Goal: Information Seeking & Learning: Learn about a topic

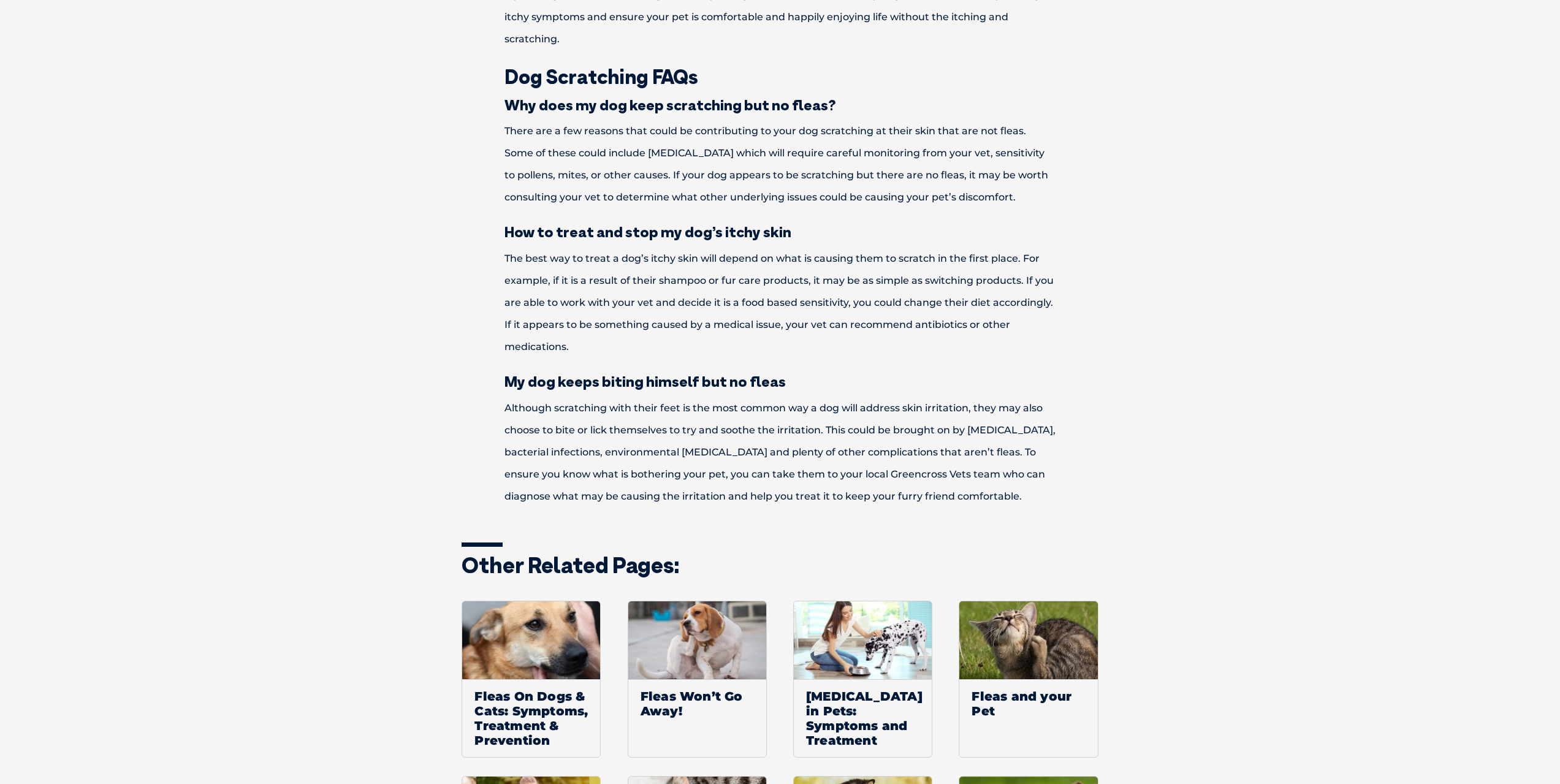
scroll to position [2207, 0]
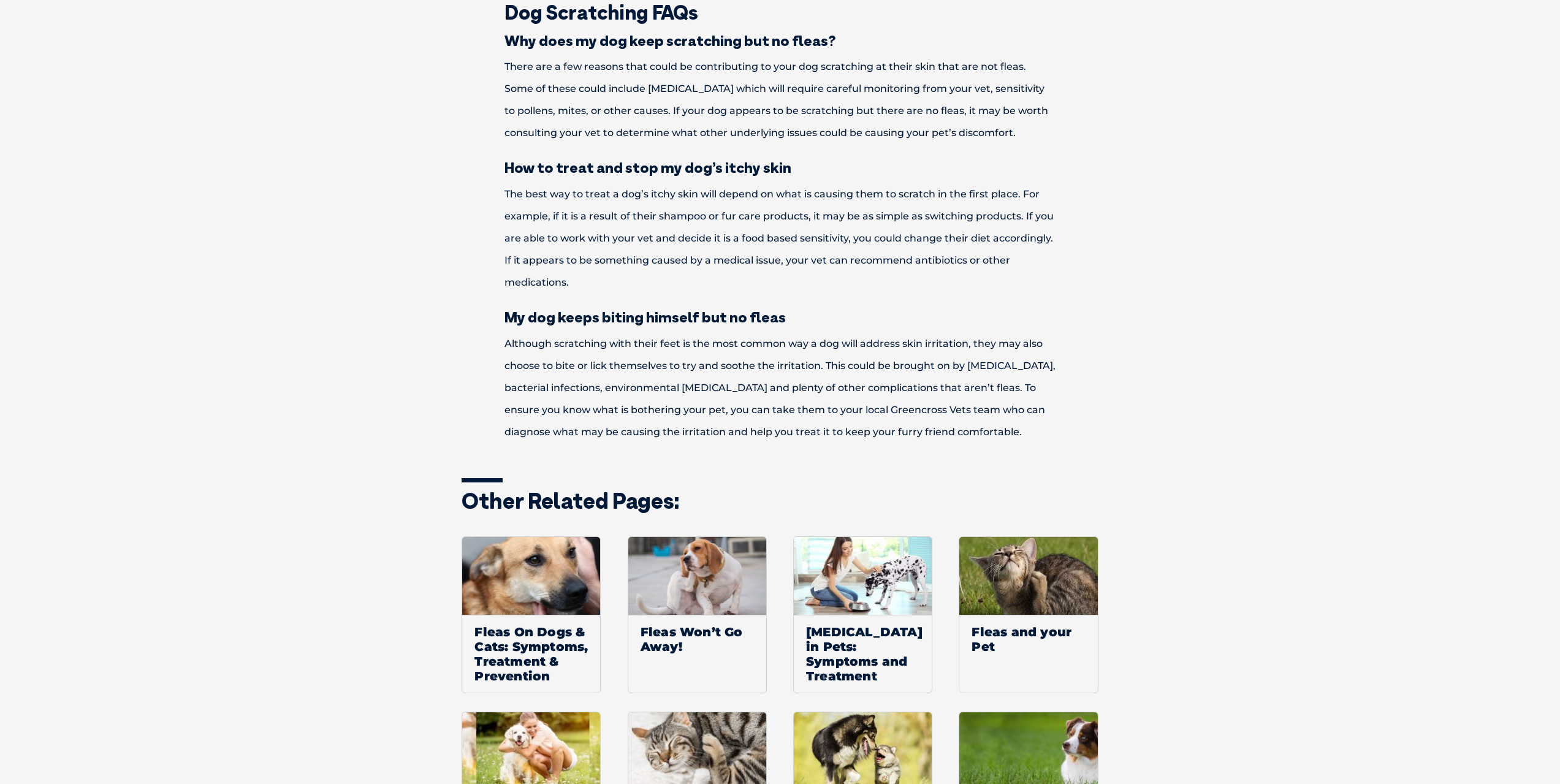
click at [629, 379] on p "Although scratching with their feet is the most common way a dog will address s…" at bounding box center [780, 388] width 638 height 111
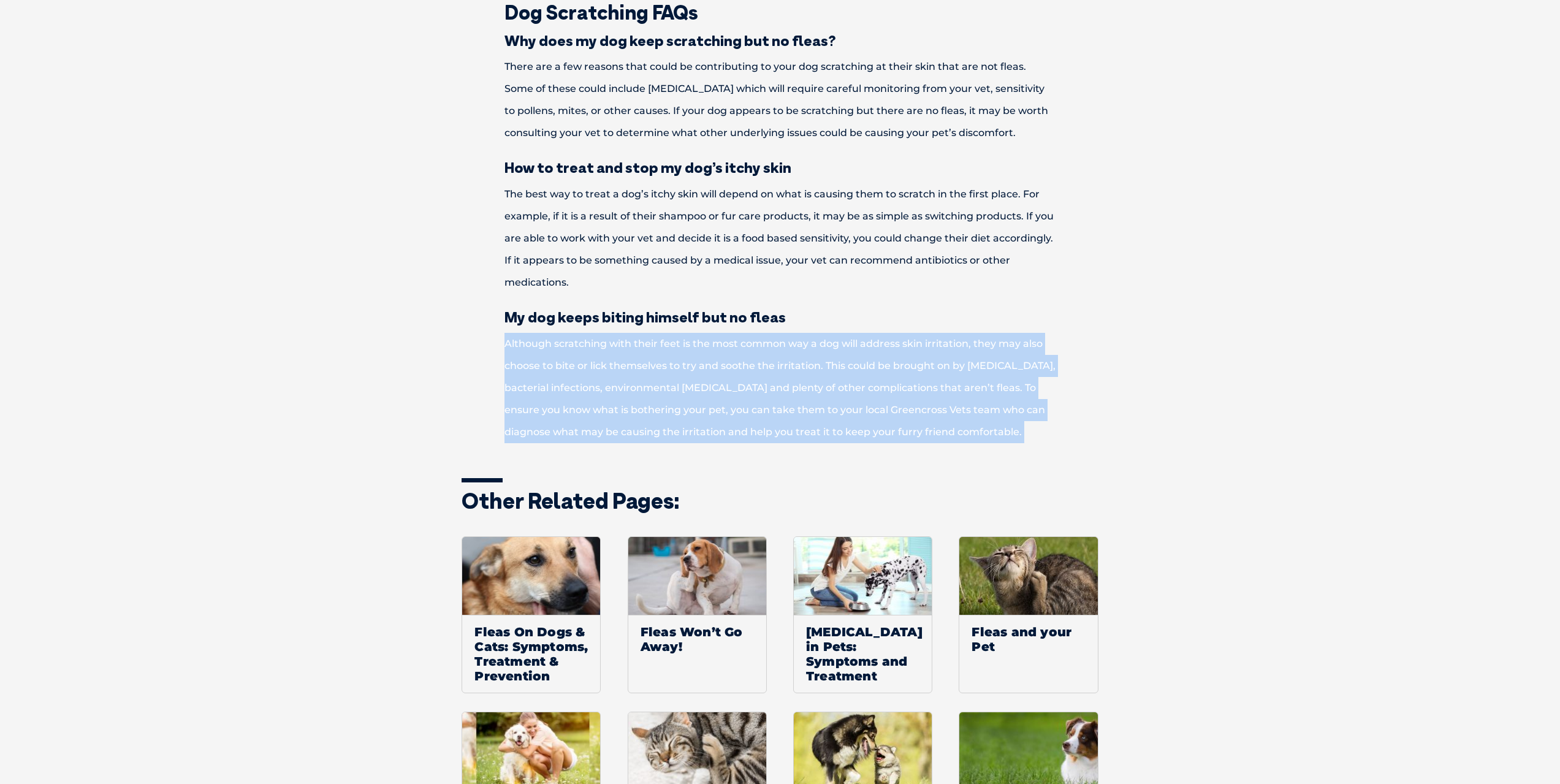
click at [629, 379] on p "Although scratching with their feet is the most common way a dog will address s…" at bounding box center [780, 388] width 638 height 111
click at [778, 372] on p "Although scratching with their feet is the most common way a dog will address s…" at bounding box center [780, 388] width 638 height 111
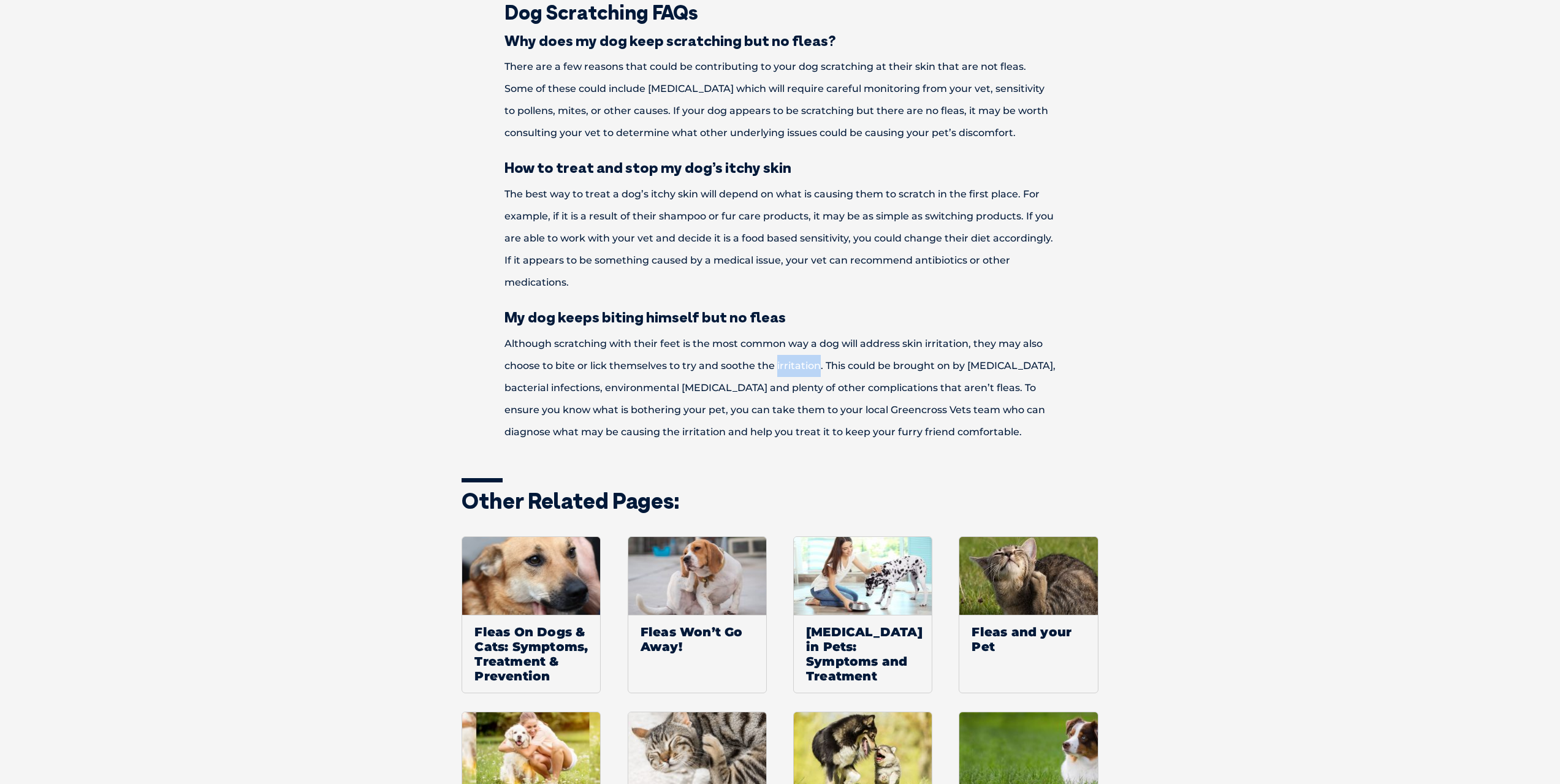
click at [778, 372] on p "Although scratching with their feet is the most common way a dog will address s…" at bounding box center [780, 388] width 638 height 111
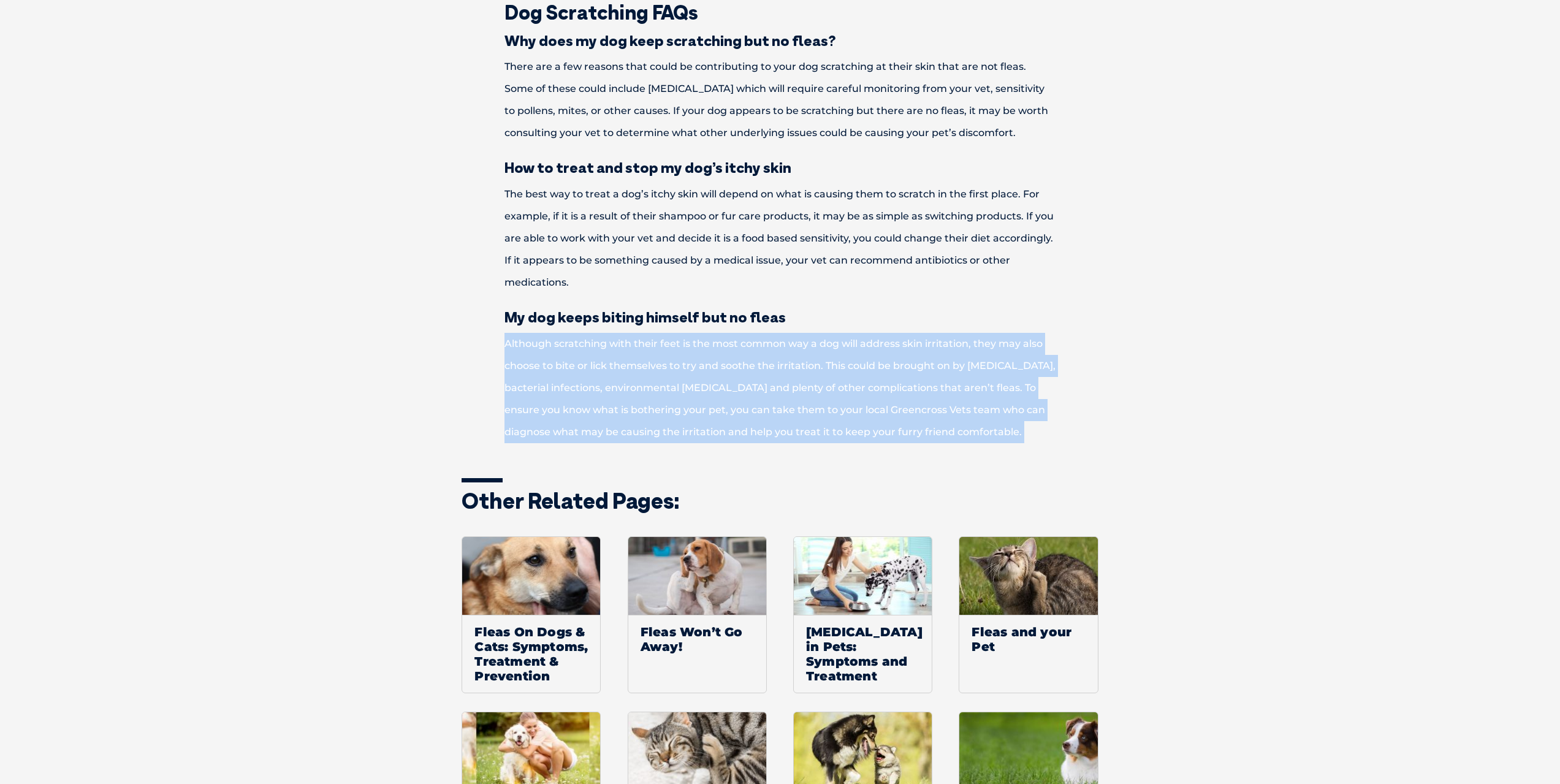
click at [778, 372] on p "Although scratching with their feet is the most common way a dog will address s…" at bounding box center [780, 388] width 638 height 111
click at [654, 408] on p "Although scratching with their feet is the most common way a dog will address s…" at bounding box center [780, 388] width 638 height 111
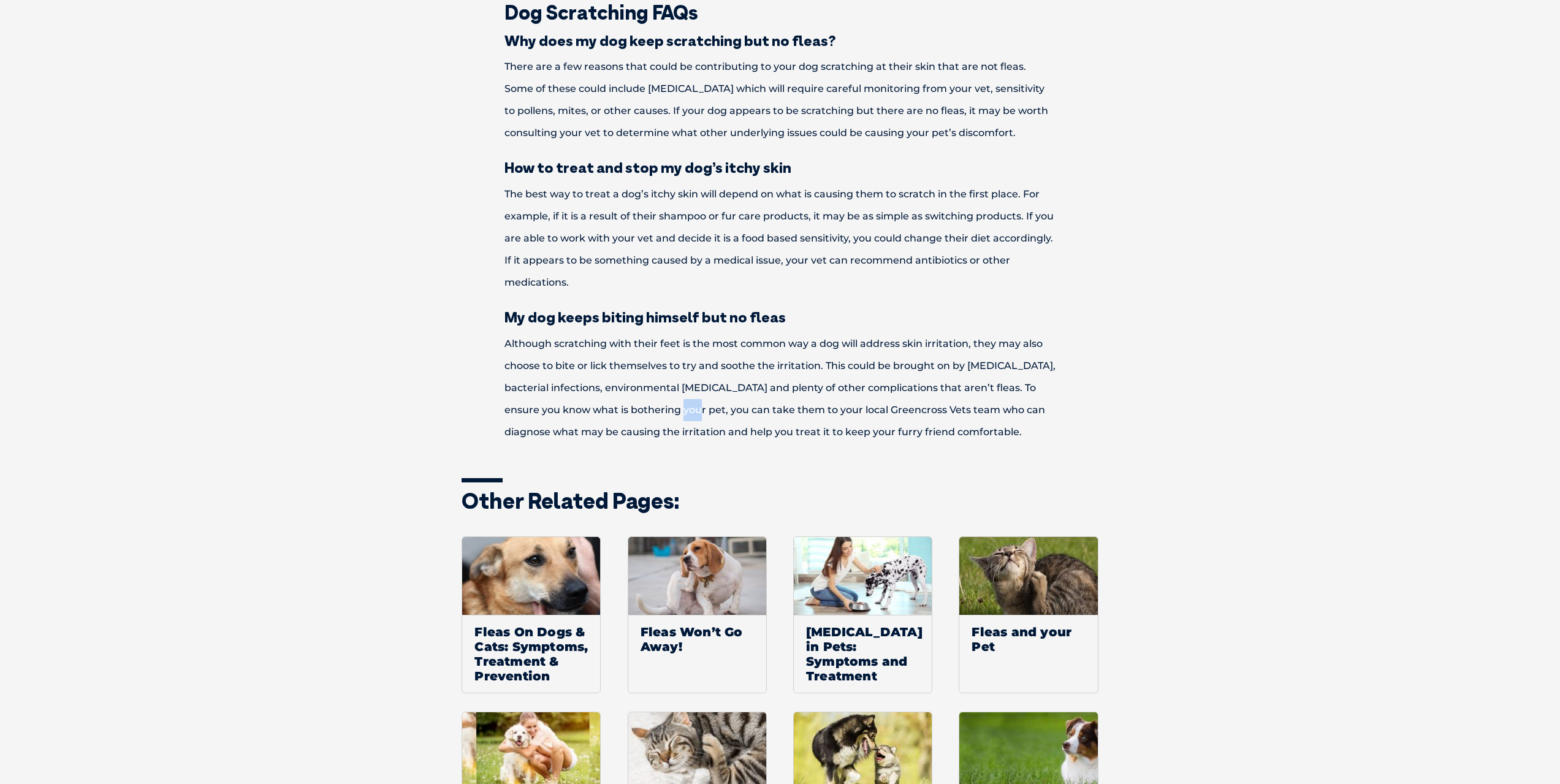
click at [655, 408] on p "Although scratching with their feet is the most common way a dog will address s…" at bounding box center [780, 388] width 638 height 111
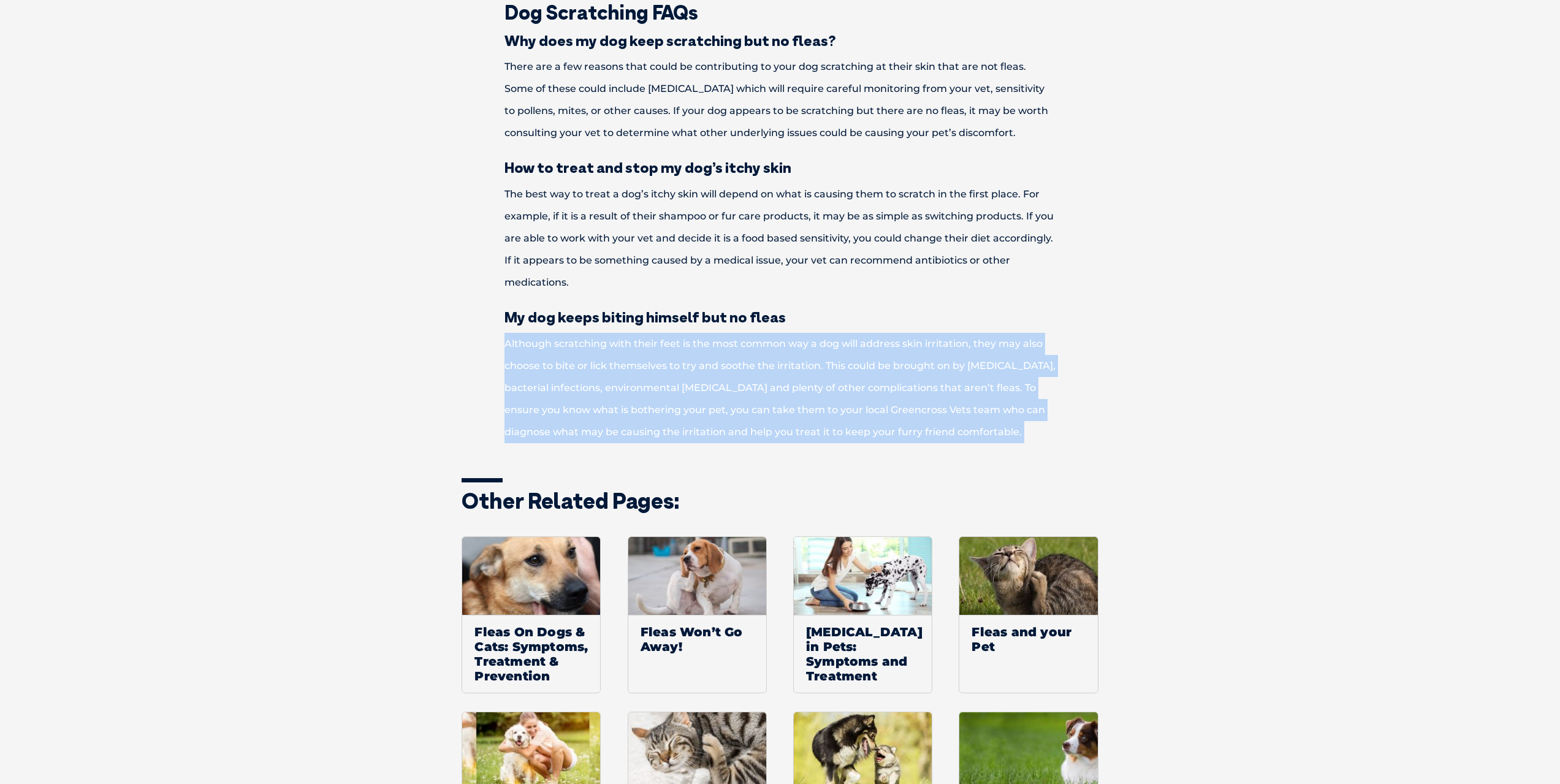
click at [655, 408] on p "Although scratching with their feet is the most common way a dog will address s…" at bounding box center [780, 388] width 638 height 111
click at [690, 414] on p "Although scratching with their feet is the most common way a dog will address s…" at bounding box center [780, 388] width 638 height 111
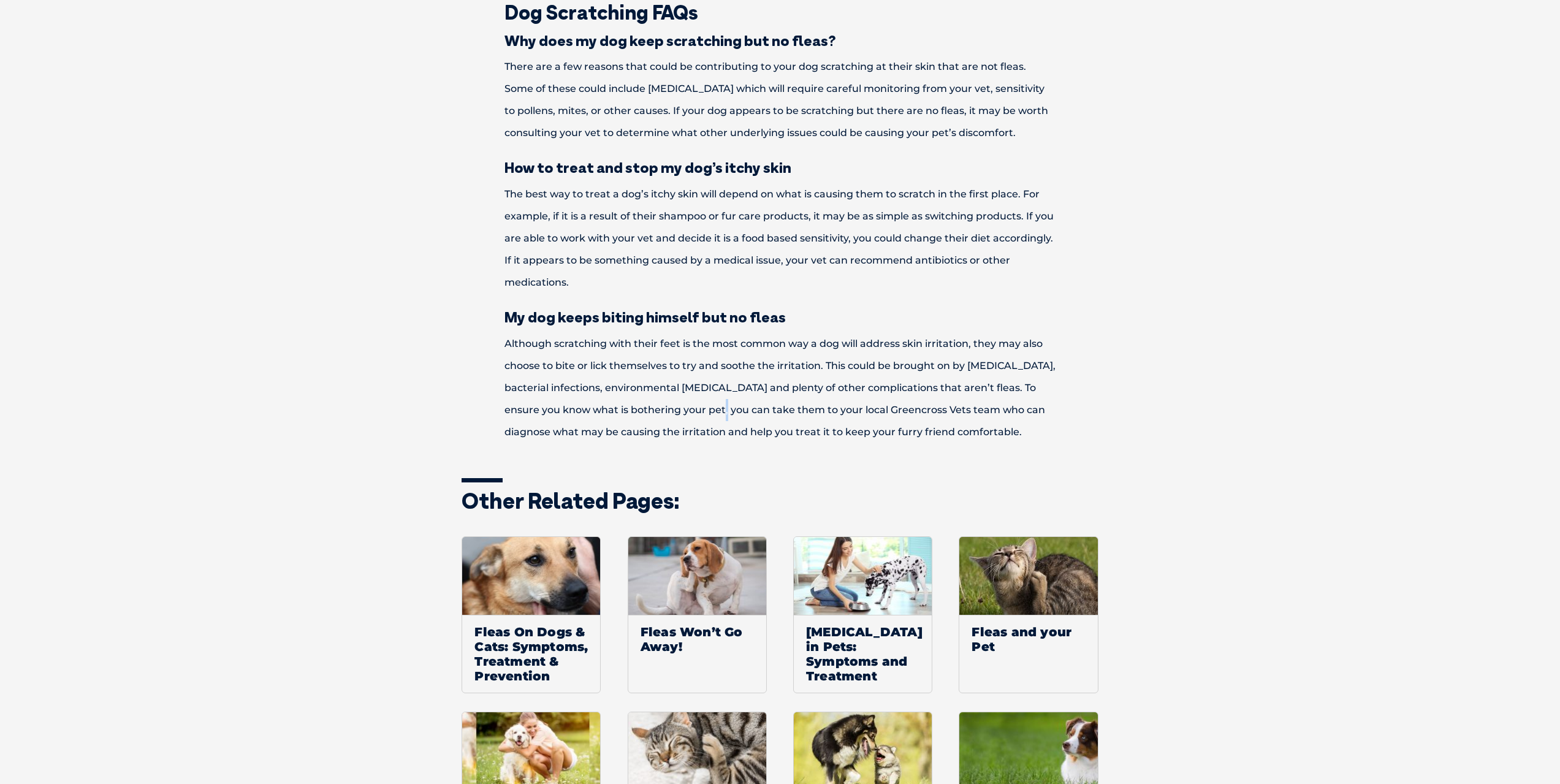
click at [690, 414] on p "Although scratching with their feet is the most common way a dog will address s…" at bounding box center [780, 388] width 638 height 111
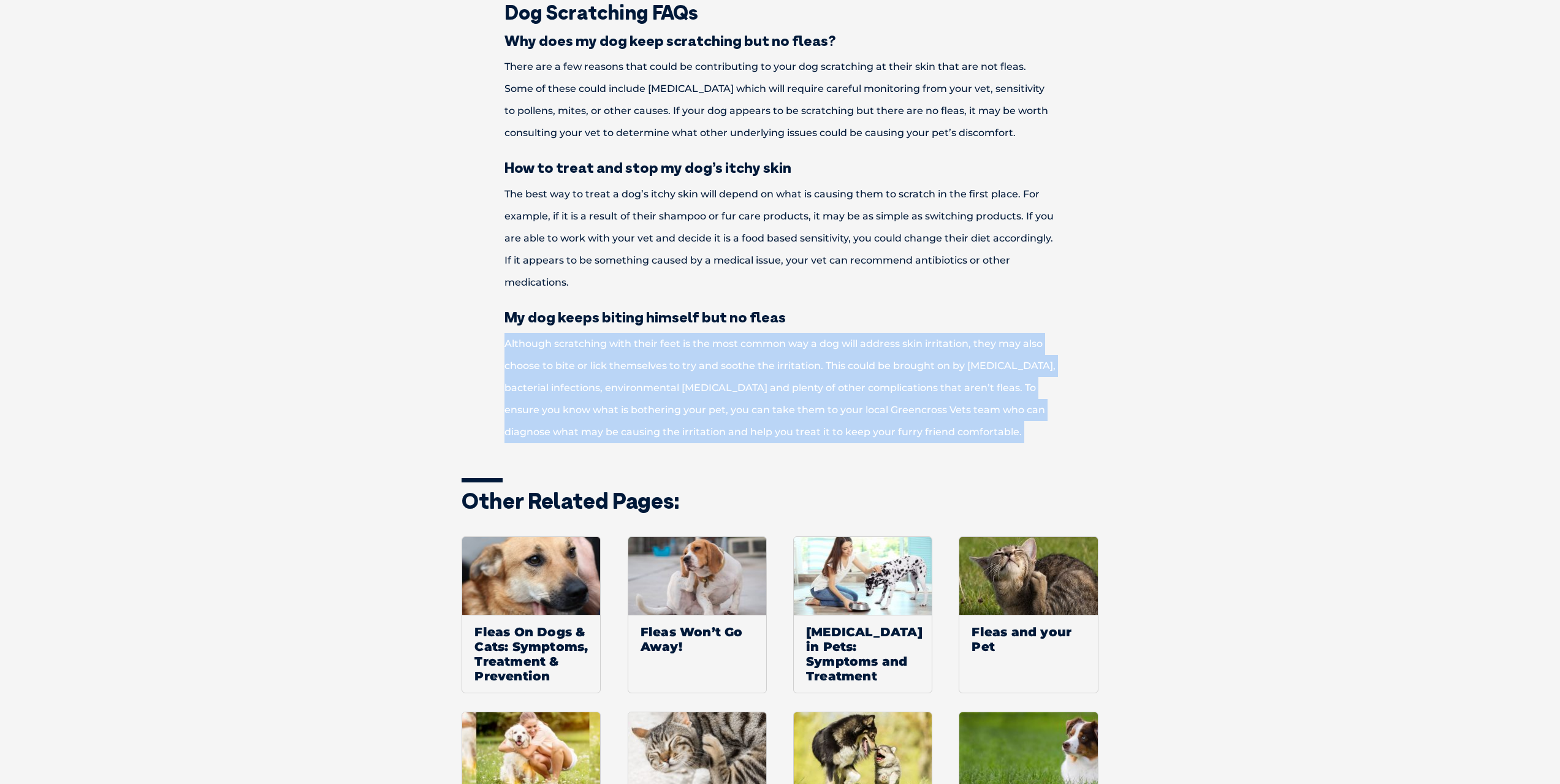
click at [690, 414] on p "Although scratching with their feet is the most common way a dog will address s…" at bounding box center [780, 388] width 638 height 111
